Goal: Task Accomplishment & Management: Manage account settings

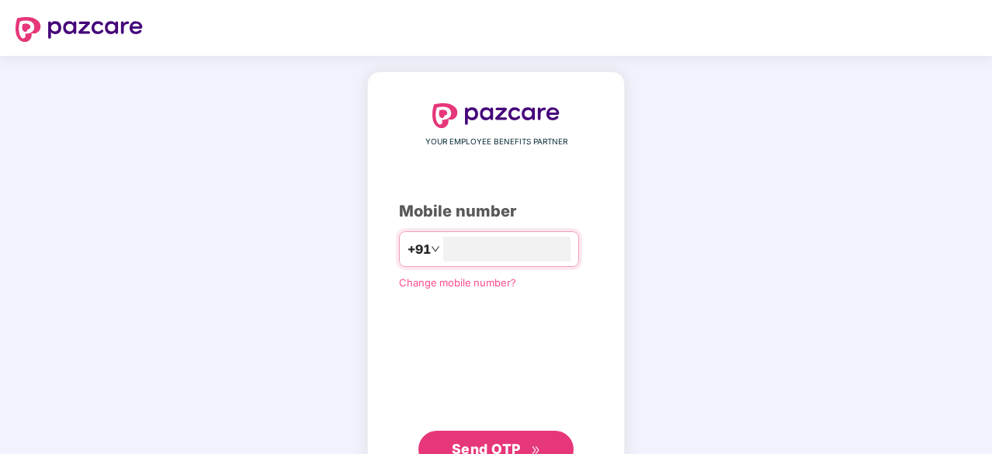
type input "**********"
click at [511, 432] on button "Send OTP" at bounding box center [495, 449] width 155 height 37
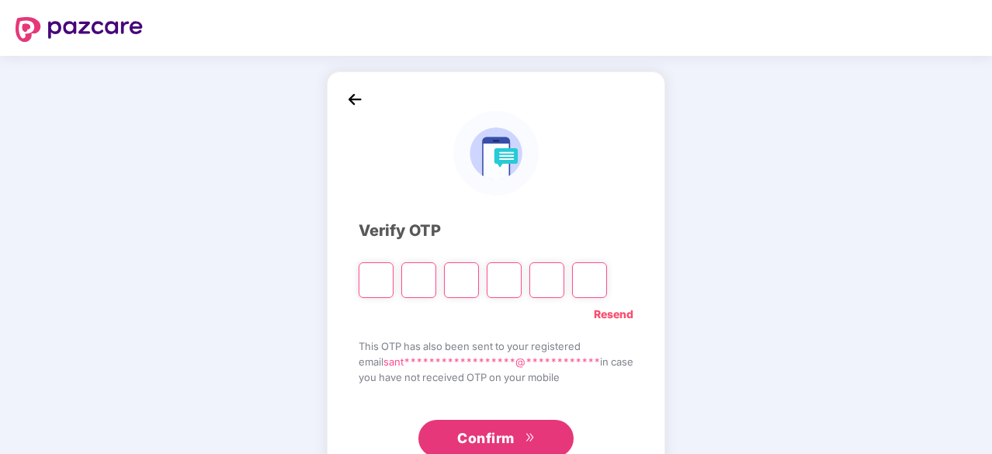
type input "*"
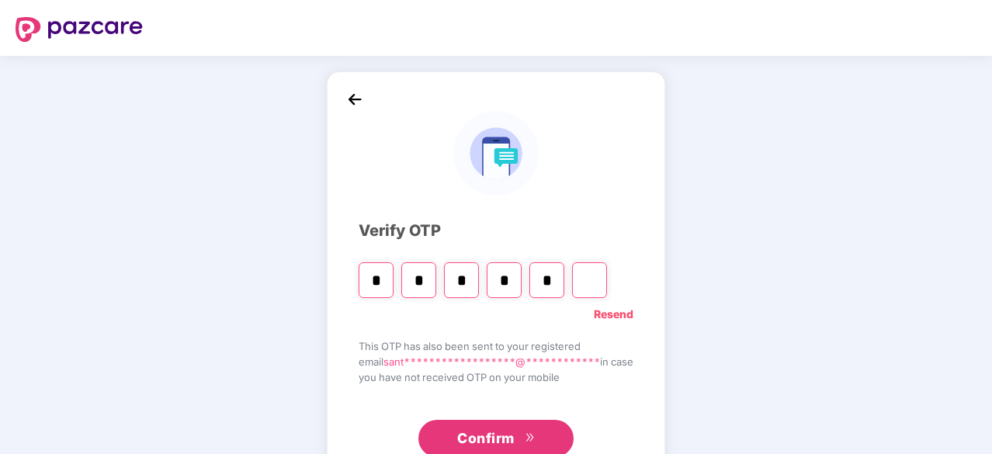
type input "*"
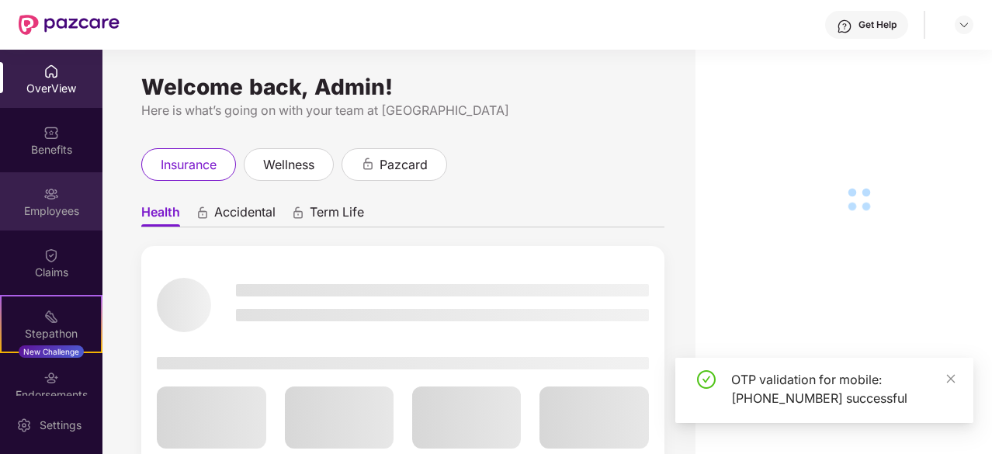
click at [39, 187] on div "Employees" at bounding box center [51, 201] width 102 height 58
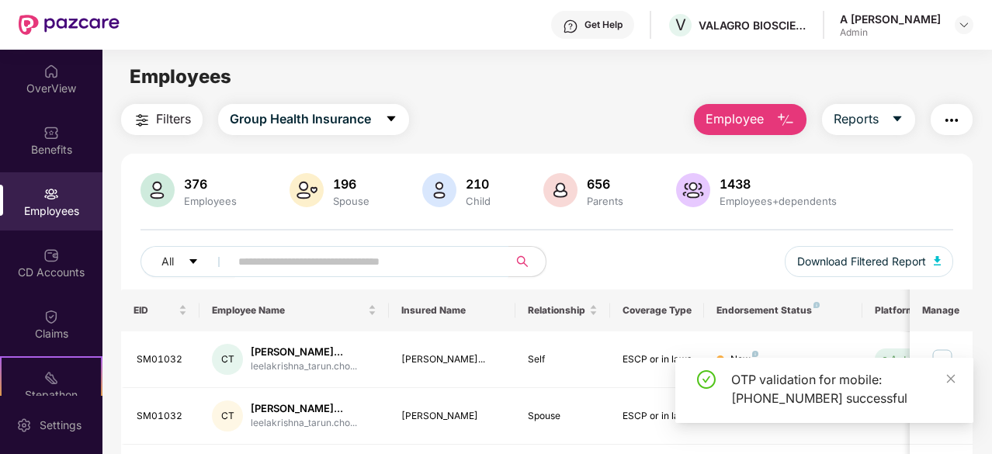
click at [352, 252] on input "text" at bounding box center [362, 261] width 249 height 23
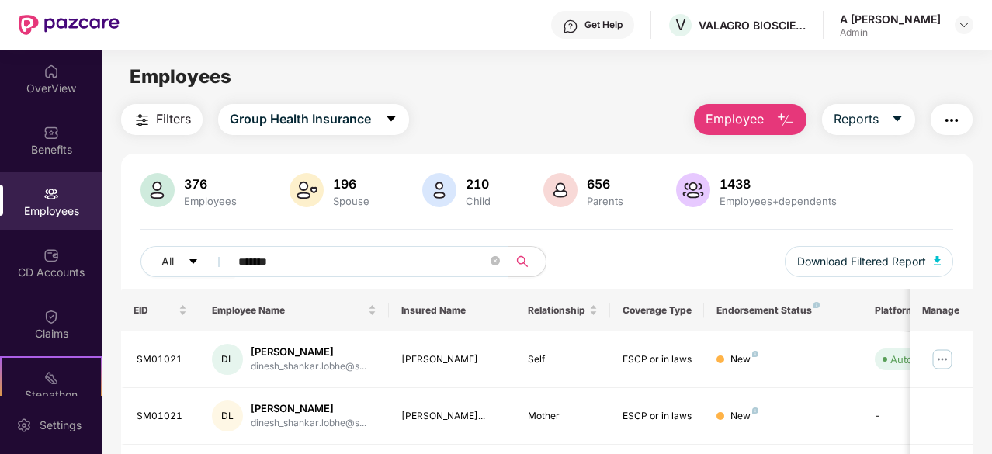
type input "*******"
click at [928, 200] on div "376 Employees 196 Spouse 210 Child 656 Parents 1438 Employees+dependents" at bounding box center [546, 191] width 813 height 37
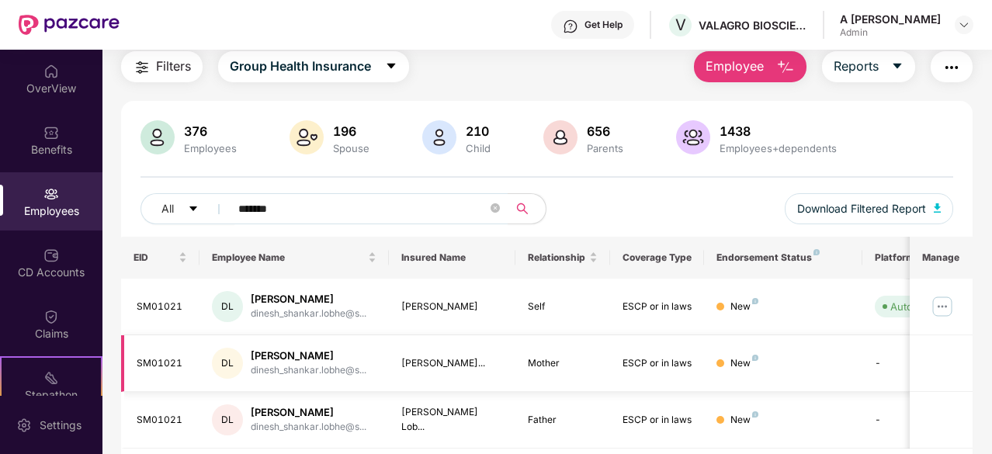
scroll to position [101, 0]
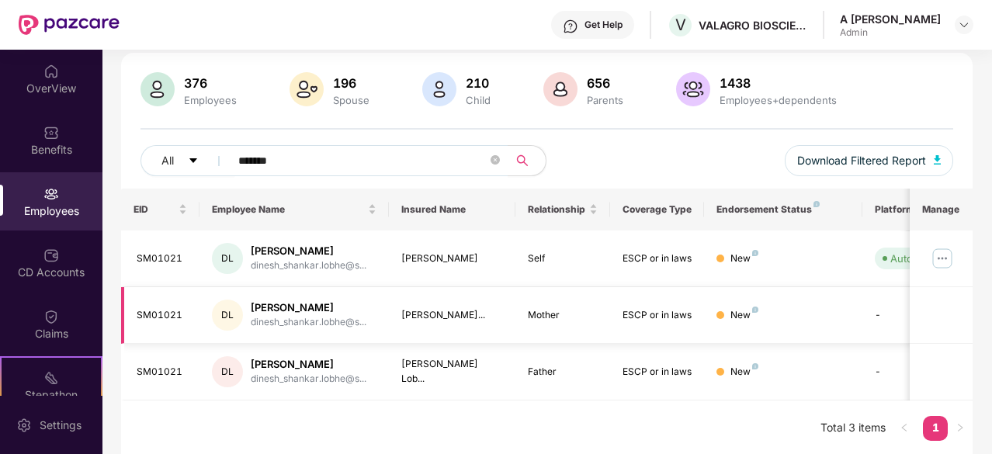
drag, startPoint x: 759, startPoint y: 165, endPoint x: 775, endPoint y: 296, distance: 131.3
click at [982, 329] on div "Filters Group Health Insurance Employee Reports 376 Employees 196 Spouse 210 Ch…" at bounding box center [546, 229] width 889 height 453
click at [985, 330] on div "Filters Group Health Insurance Employee Reports 376 Employees 196 Spouse 210 Ch…" at bounding box center [546, 229] width 889 height 453
click at [953, 250] on img at bounding box center [942, 258] width 25 height 25
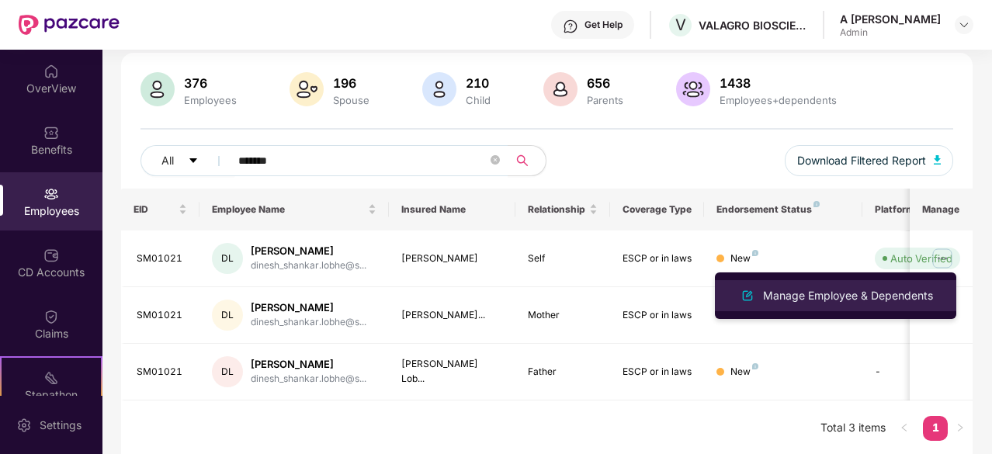
click at [878, 296] on div "Manage Employee & Dependents" at bounding box center [848, 295] width 176 height 17
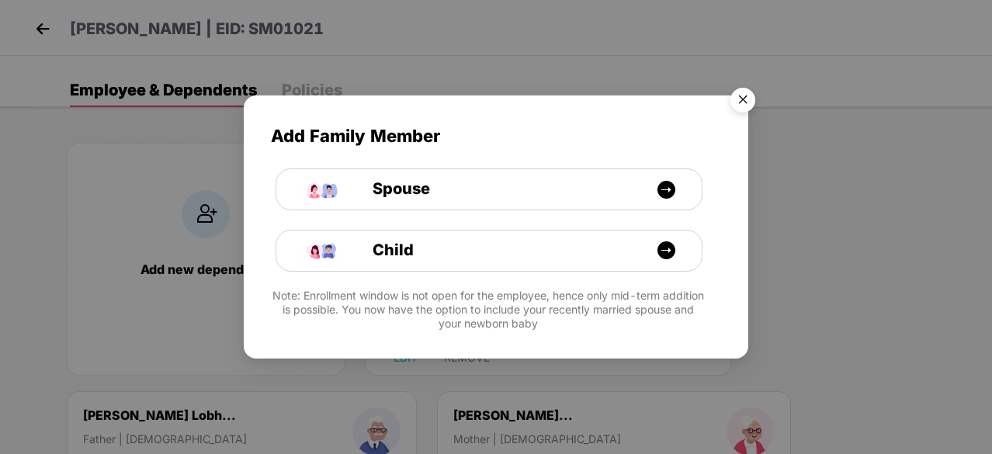
drag, startPoint x: 787, startPoint y: 118, endPoint x: 755, endPoint y: 98, distance: 37.7
click at [785, 118] on div "Add Family Member Spouse Child Note: Enrollment window is not open for the empl…" at bounding box center [496, 227] width 992 height 454
click at [755, 98] on img "Close" at bounding box center [742, 102] width 43 height 43
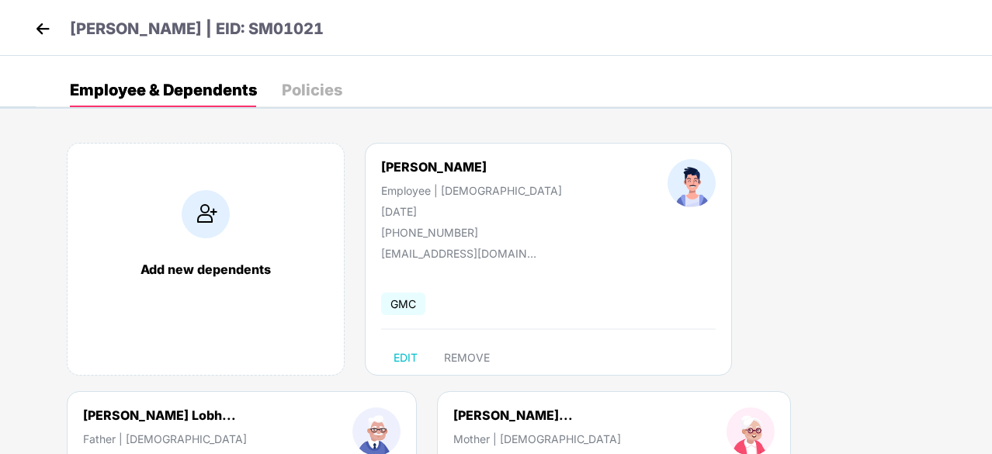
click at [858, 180] on div "Add new dependents [PERSON_NAME] Employee | [DEMOGRAPHIC_DATA] [DATE] [PHONE_NU…" at bounding box center [514, 391] width 956 height 543
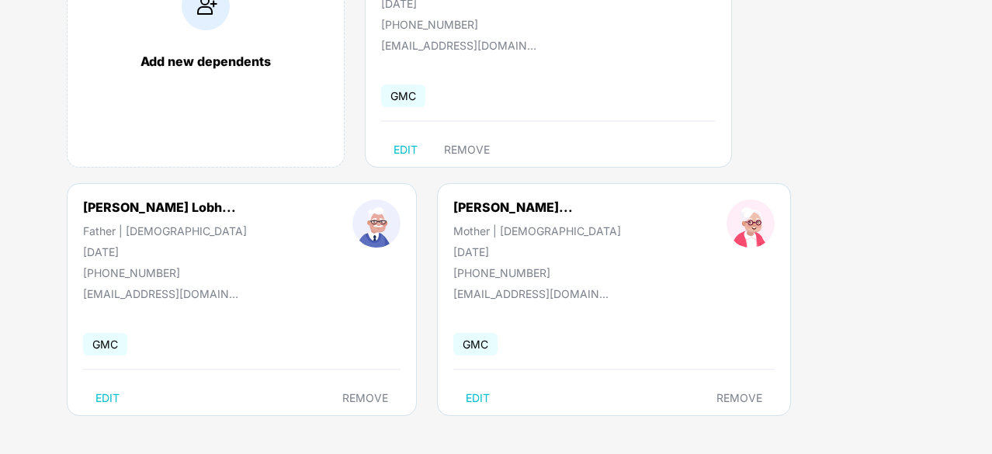
drag, startPoint x: 903, startPoint y: 181, endPoint x: 912, endPoint y: 321, distance: 140.0
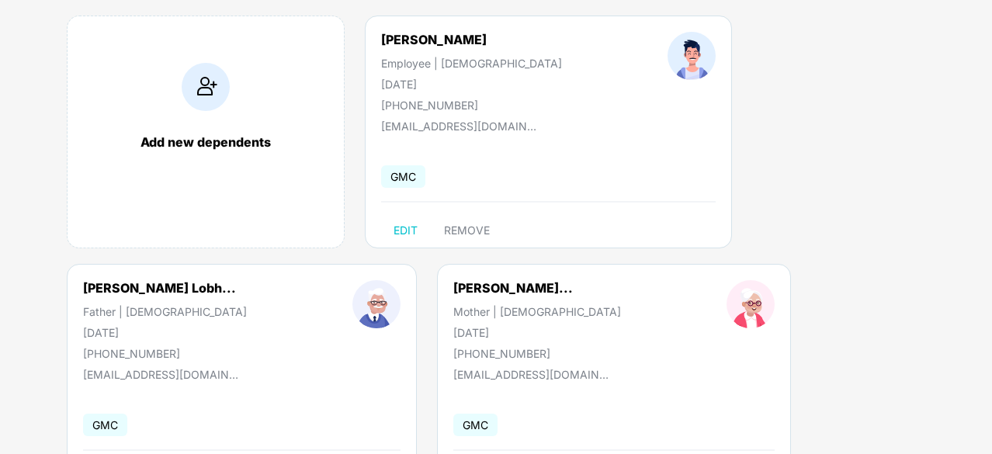
scroll to position [0, 0]
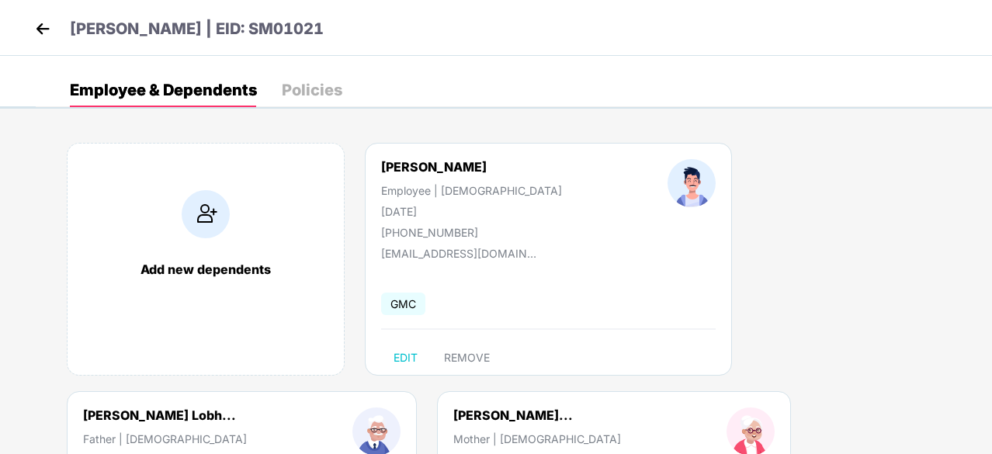
drag, startPoint x: 933, startPoint y: 63, endPoint x: 933, endPoint y: 43, distance: 20.2
click at [42, 19] on img at bounding box center [42, 28] width 23 height 23
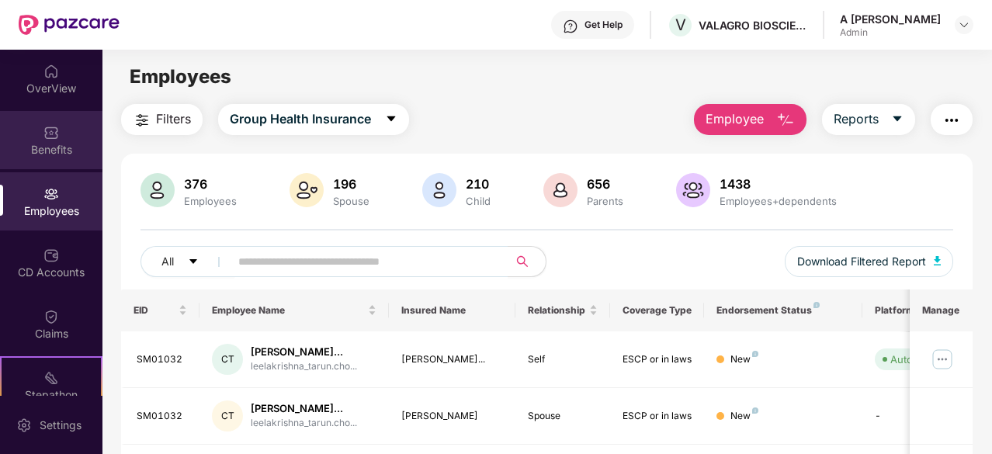
click at [67, 139] on div "Benefits" at bounding box center [51, 140] width 102 height 58
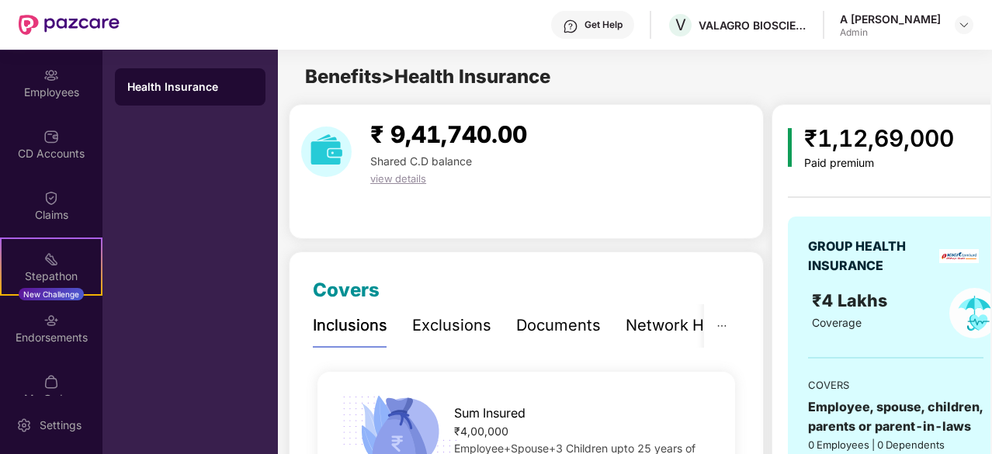
scroll to position [136, 0]
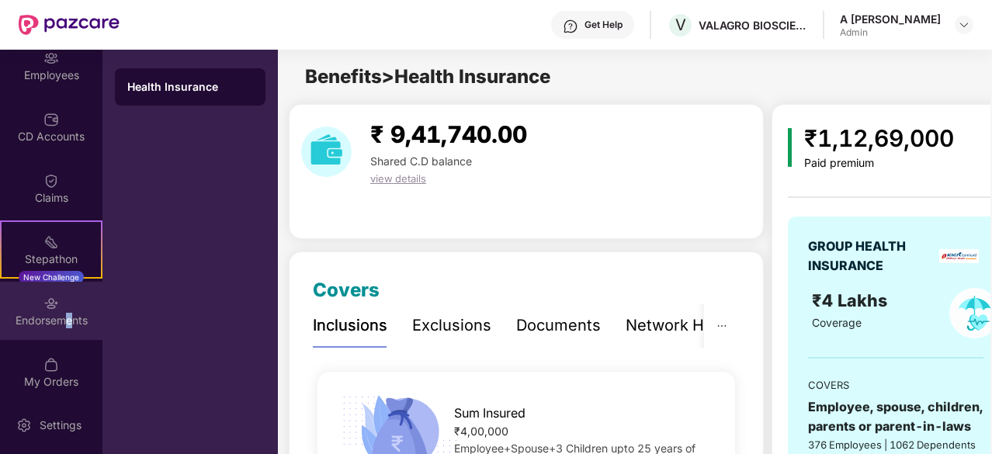
drag, startPoint x: 66, startPoint y: 314, endPoint x: 71, endPoint y: 321, distance: 8.4
click at [71, 321] on div "Endorsements" at bounding box center [51, 321] width 102 height 16
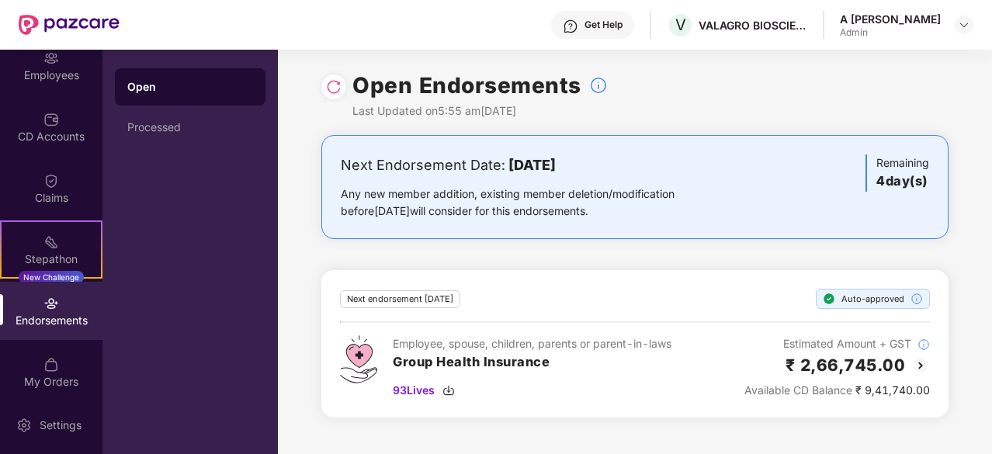
drag, startPoint x: 990, startPoint y: 165, endPoint x: 952, endPoint y: 303, distance: 142.5
drag, startPoint x: 968, startPoint y: 376, endPoint x: 973, endPoint y: 258, distance: 118.1
drag, startPoint x: 973, startPoint y: 255, endPoint x: 965, endPoint y: 348, distance: 94.3
click at [942, 98] on div "Open Endorsements Last Updated on 5:55 am[DATE]" at bounding box center [634, 92] width 627 height 85
drag, startPoint x: 943, startPoint y: 91, endPoint x: 970, endPoint y: 275, distance: 185.9
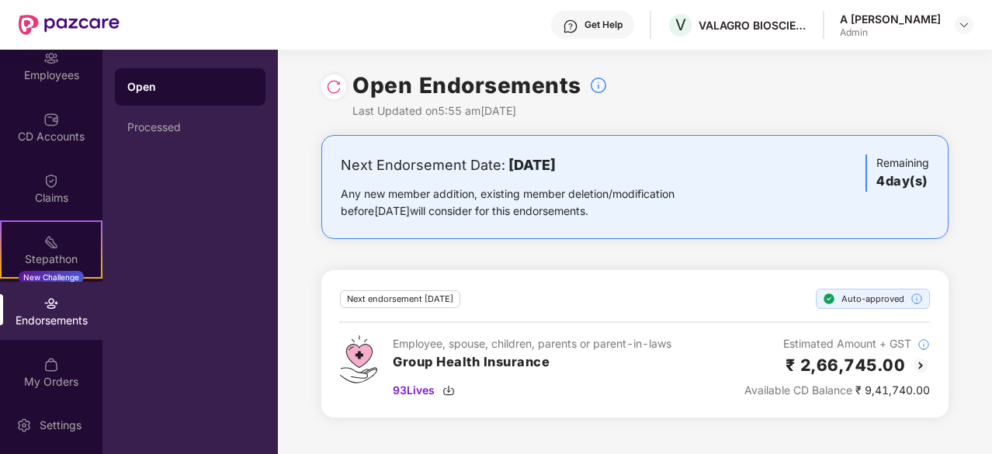
drag, startPoint x: 959, startPoint y: 224, endPoint x: 947, endPoint y: 336, distance: 112.4
click at [964, 296] on div "Next Endorsement Date: [DATE] Any new member addition, existing member deletion…" at bounding box center [635, 285] width 714 height 301
drag, startPoint x: 962, startPoint y: 300, endPoint x: 952, endPoint y: 425, distance: 124.7
click at [824, 127] on div "Open Endorsements Last Updated on 5:55 am[DATE]" at bounding box center [634, 92] width 627 height 85
